Goal: Find specific page/section: Find specific page/section

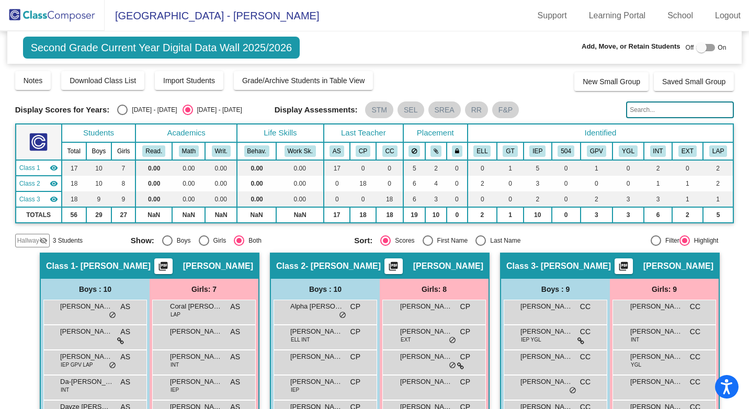
scroll to position [157, 0]
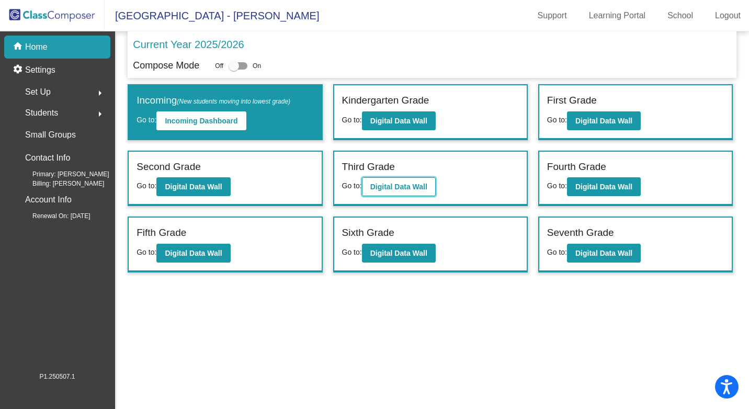
click at [406, 186] on b "Digital Data Wall" at bounding box center [398, 187] width 57 height 8
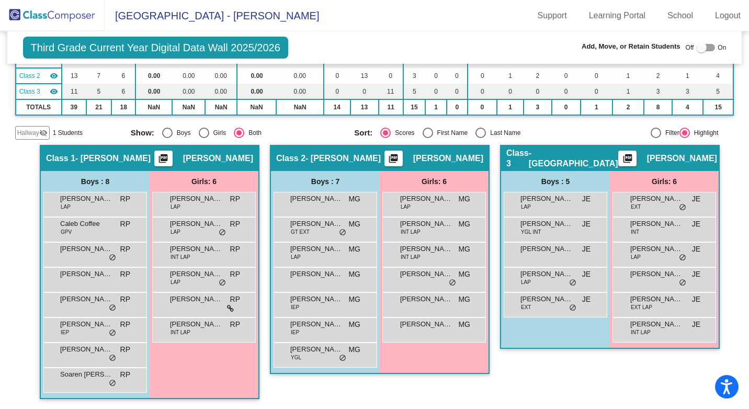
scroll to position [108, 0]
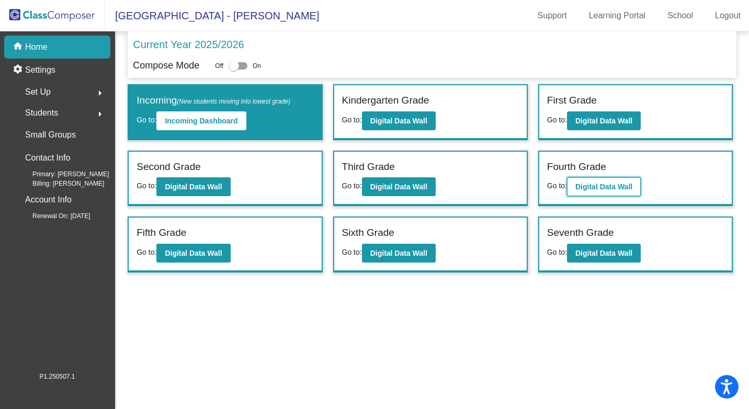
click at [600, 188] on b "Digital Data Wall" at bounding box center [604, 187] width 57 height 8
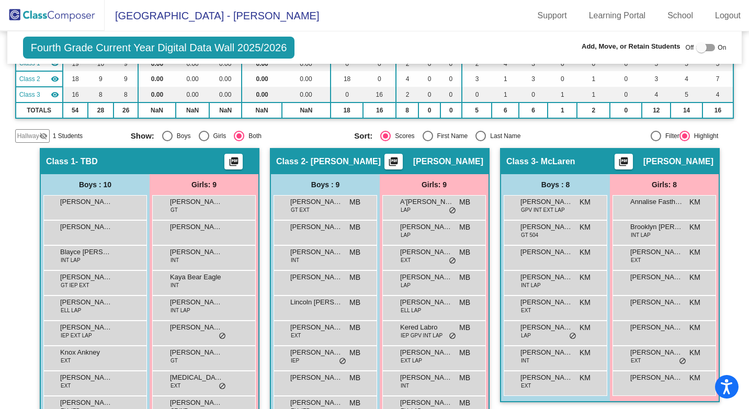
scroll to position [157, 0]
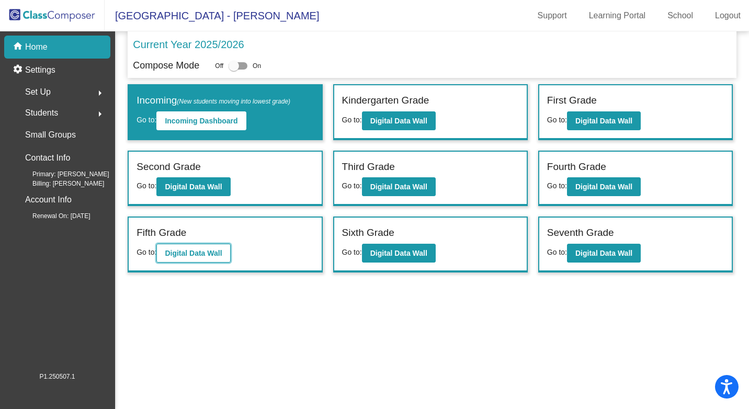
click at [217, 254] on b "Digital Data Wall" at bounding box center [193, 253] width 57 height 8
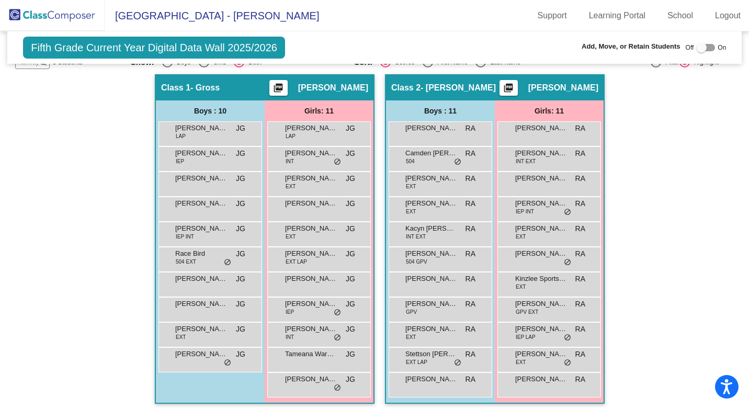
scroll to position [168, 0]
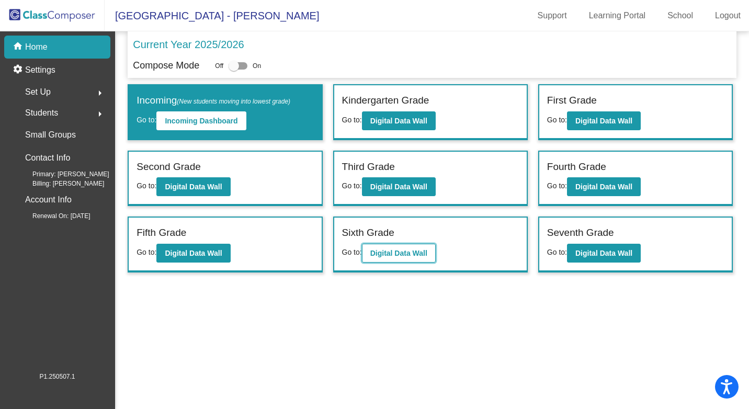
click at [405, 251] on b "Digital Data Wall" at bounding box center [398, 253] width 57 height 8
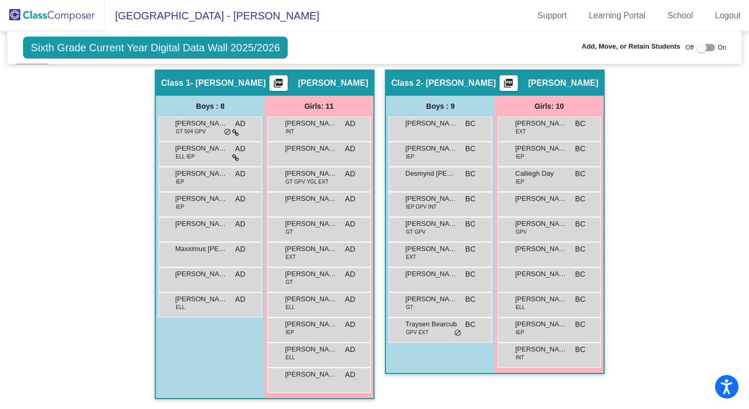
scroll to position [168, 0]
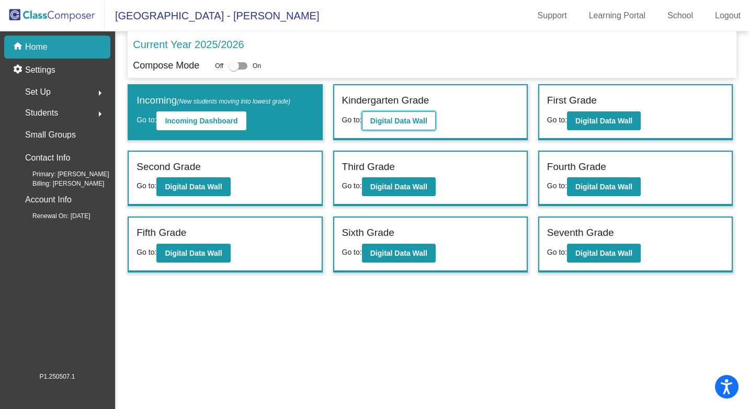
click at [401, 124] on b "Digital Data Wall" at bounding box center [398, 121] width 57 height 8
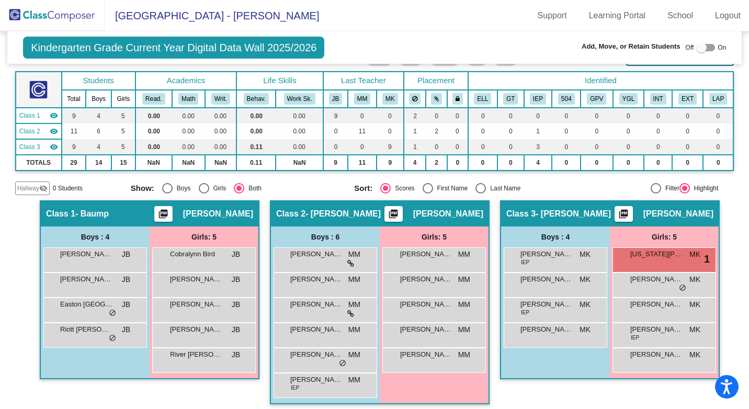
scroll to position [58, 0]
